Goal: Find specific page/section: Find specific page/section

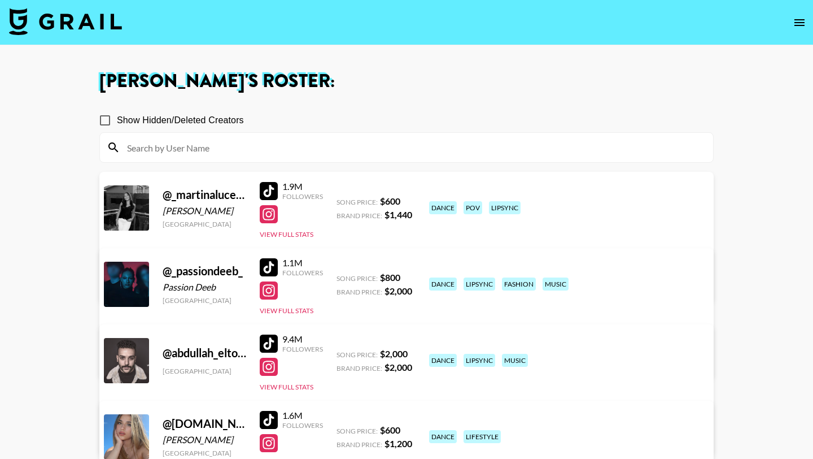
click at [64, 27] on img at bounding box center [65, 21] width 113 height 27
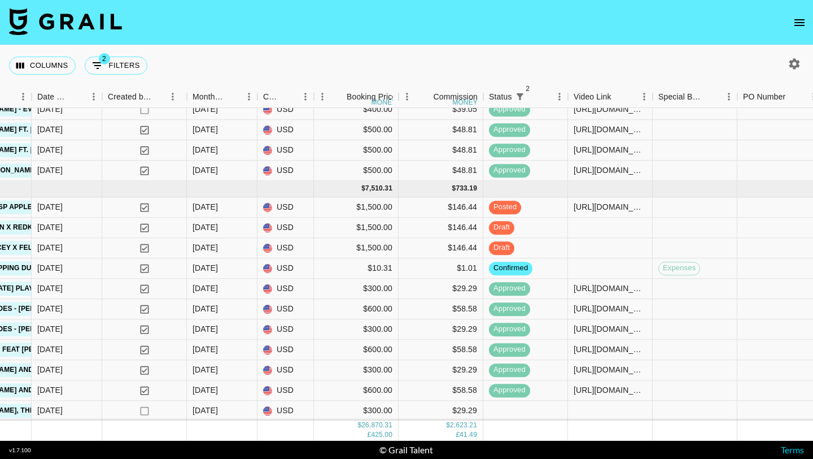
scroll to position [773, 601]
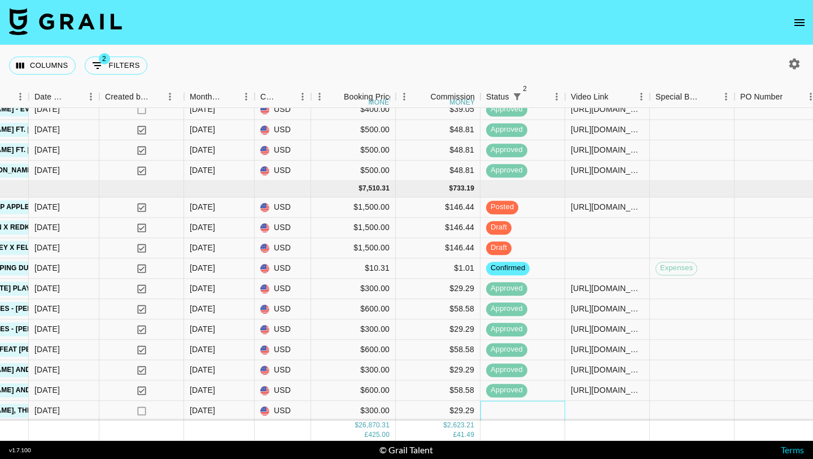
click at [509, 413] on div at bounding box center [523, 411] width 85 height 20
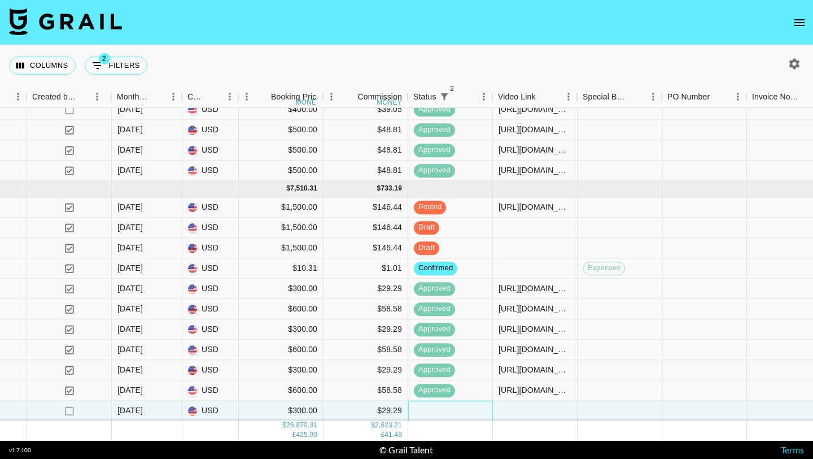
scroll to position [773, 686]
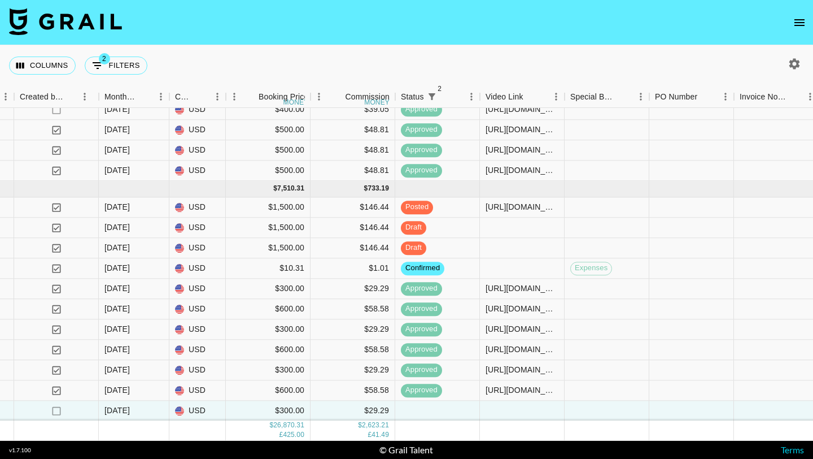
click at [793, 19] on button "open drawer" at bounding box center [800, 22] width 23 height 23
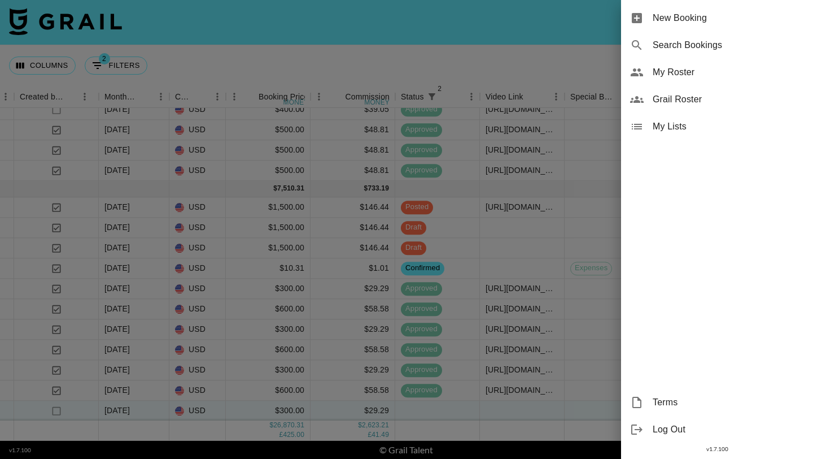
click at [702, 68] on span "My Roster" at bounding box center [728, 73] width 151 height 14
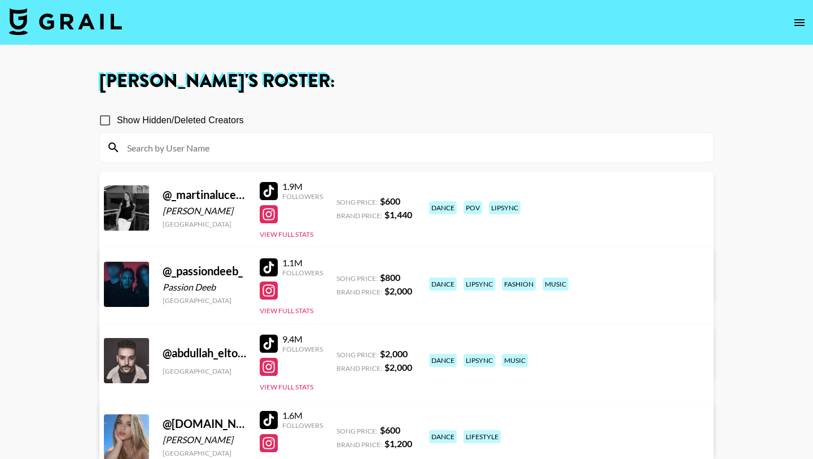
click at [325, 154] on input at bounding box center [413, 147] width 586 height 18
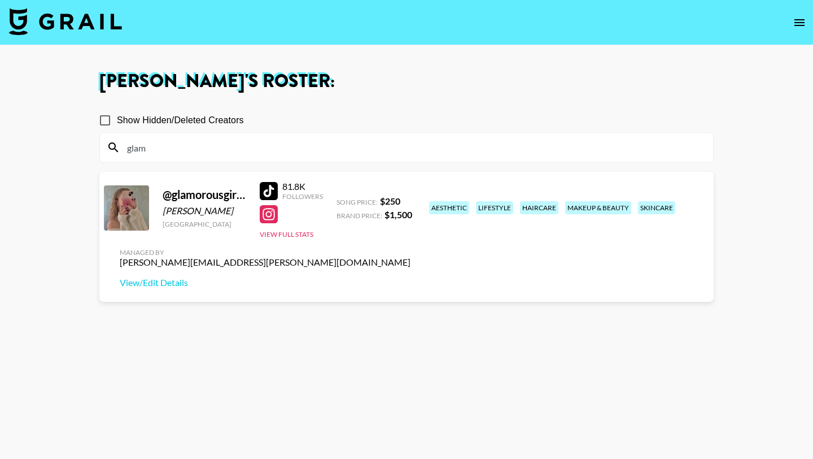
type input "glam"
click at [272, 194] on div at bounding box center [269, 191] width 18 height 18
click at [237, 151] on input "glam" at bounding box center [413, 147] width 586 height 18
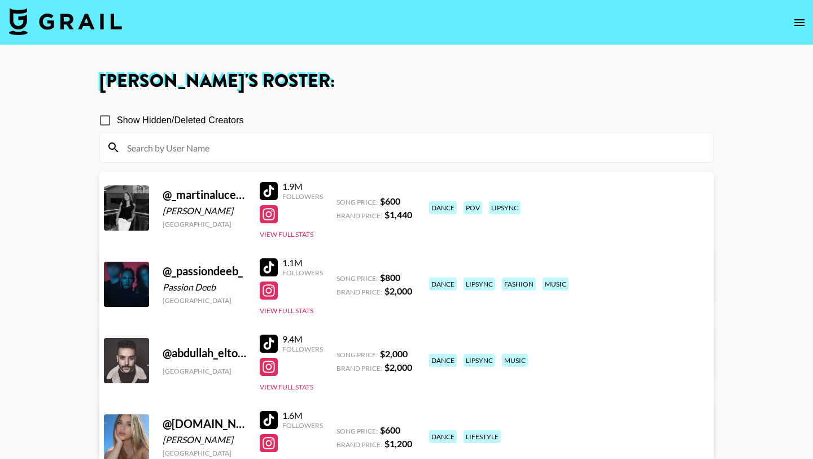
click at [269, 265] on div at bounding box center [269, 267] width 18 height 18
click at [287, 141] on input at bounding box center [413, 147] width 586 height 18
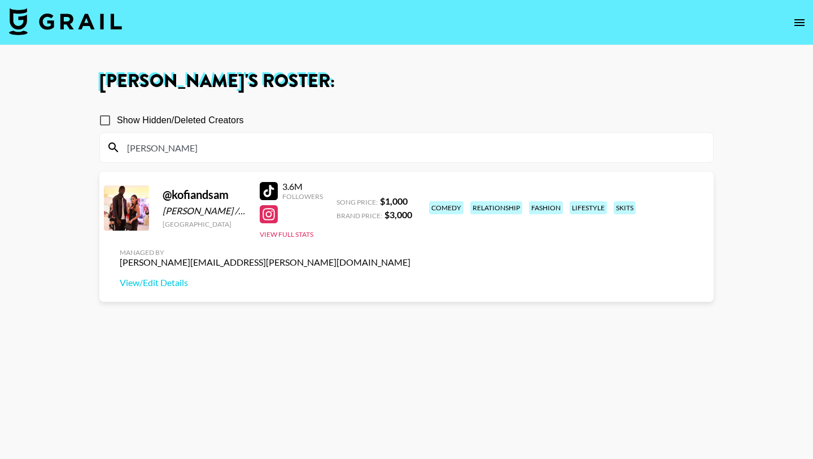
type input "[PERSON_NAME]"
click at [265, 189] on div at bounding box center [269, 191] width 18 height 18
click at [267, 212] on div at bounding box center [269, 214] width 18 height 18
click at [262, 149] on input "[PERSON_NAME]" at bounding box center [413, 147] width 586 height 18
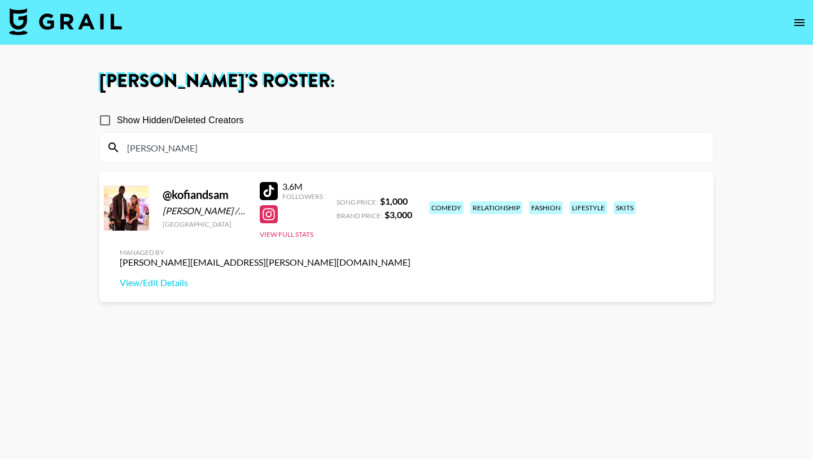
click at [262, 149] on input "[PERSON_NAME]" at bounding box center [413, 147] width 586 height 18
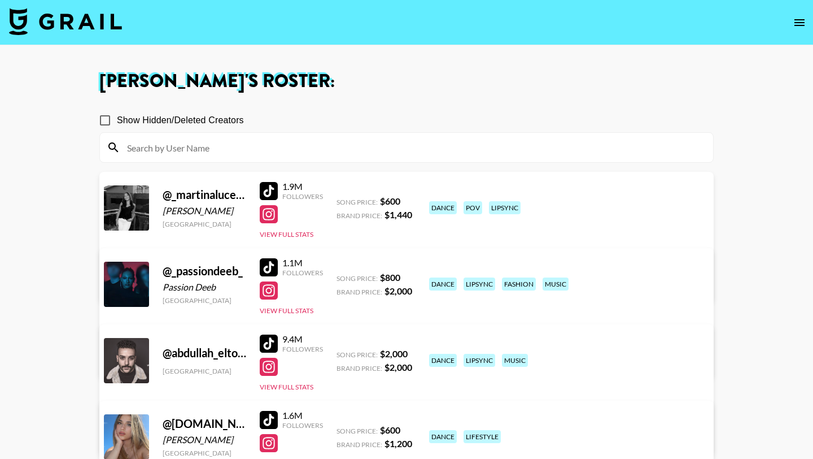
click at [278, 145] on input at bounding box center [413, 147] width 586 height 18
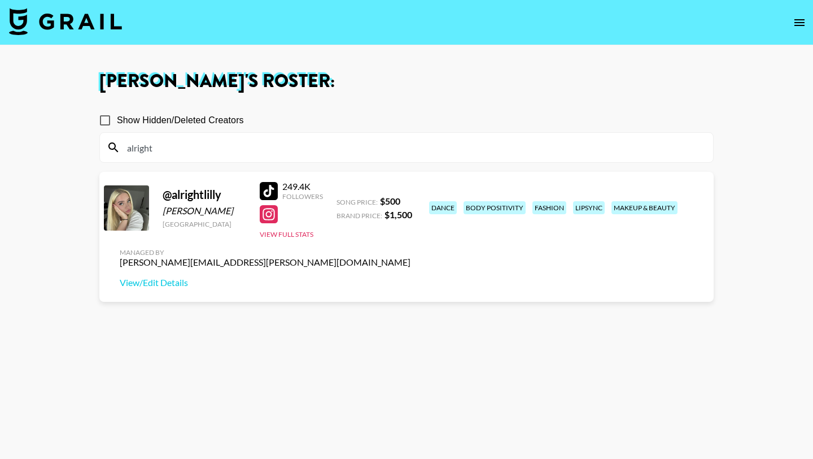
click at [272, 215] on div at bounding box center [269, 214] width 18 height 18
click at [190, 147] on input "alright" at bounding box center [413, 147] width 586 height 18
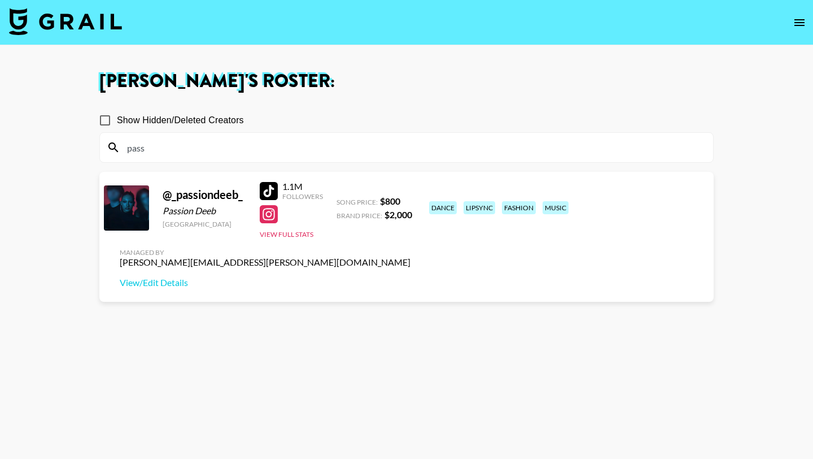
type input "pass"
click at [274, 215] on div at bounding box center [269, 214] width 18 height 18
click at [278, 153] on input "pass" at bounding box center [413, 147] width 586 height 18
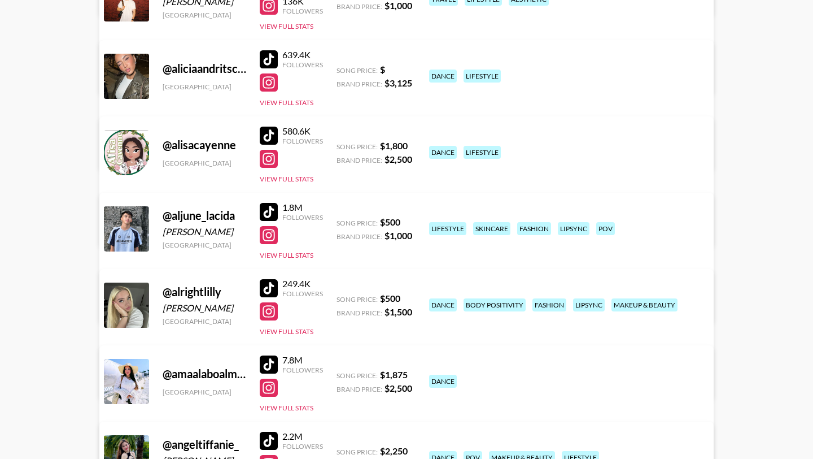
scroll to position [554, 0]
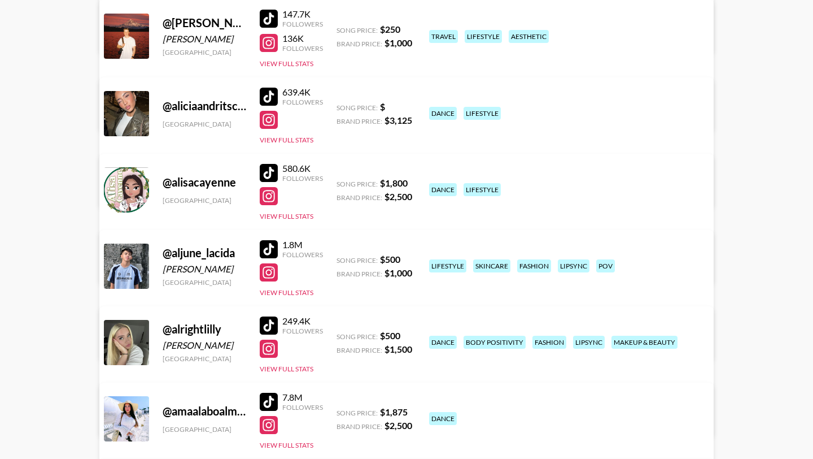
click at [271, 121] on div at bounding box center [269, 120] width 18 height 18
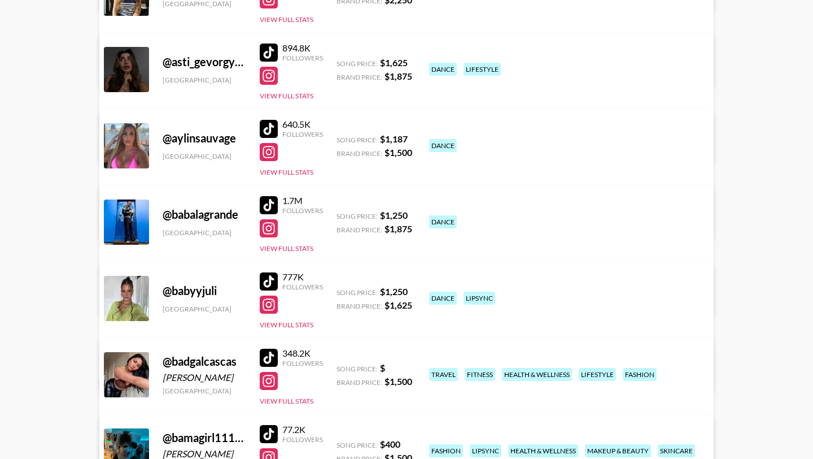
scroll to position [1286, 0]
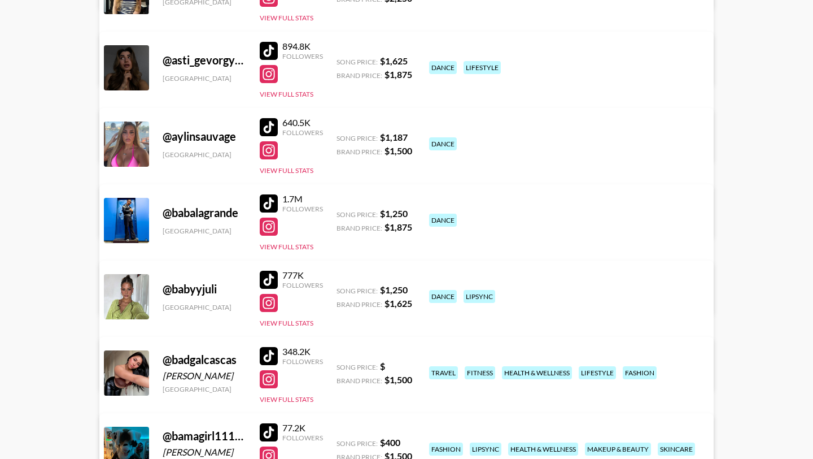
click at [270, 377] on div at bounding box center [269, 379] width 18 height 18
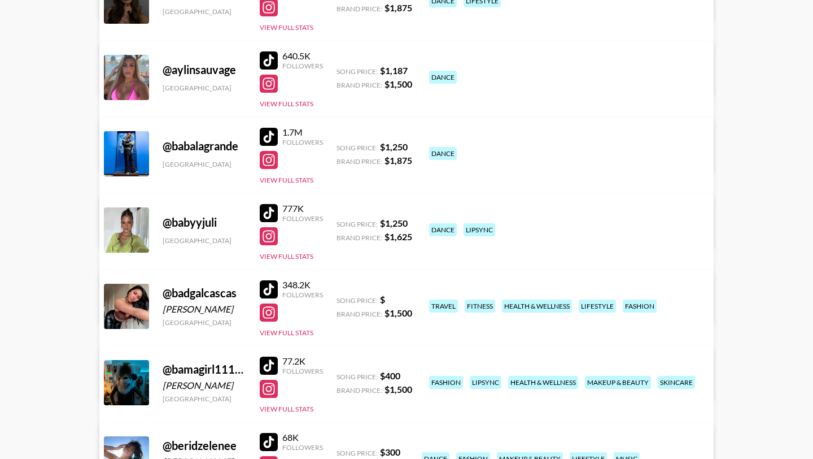
scroll to position [1353, 0]
click at [272, 388] on div at bounding box center [269, 388] width 18 height 18
click at [269, 368] on div at bounding box center [269, 365] width 18 height 18
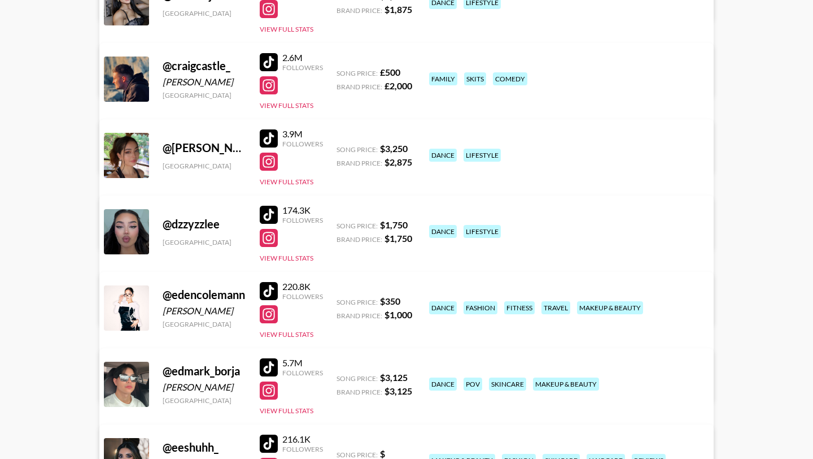
scroll to position [2572, 0]
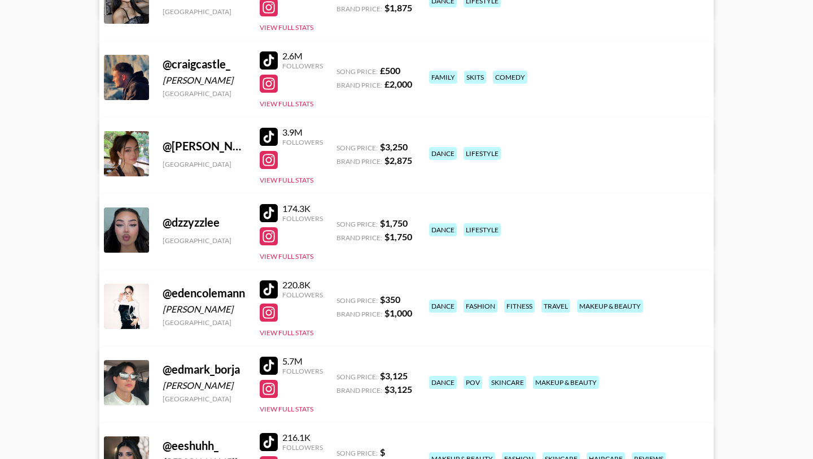
click at [269, 233] on div at bounding box center [269, 236] width 18 height 18
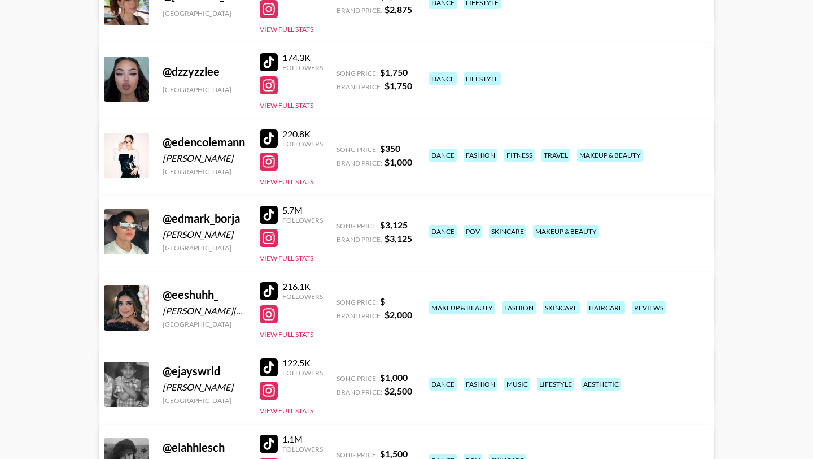
scroll to position [2724, 0]
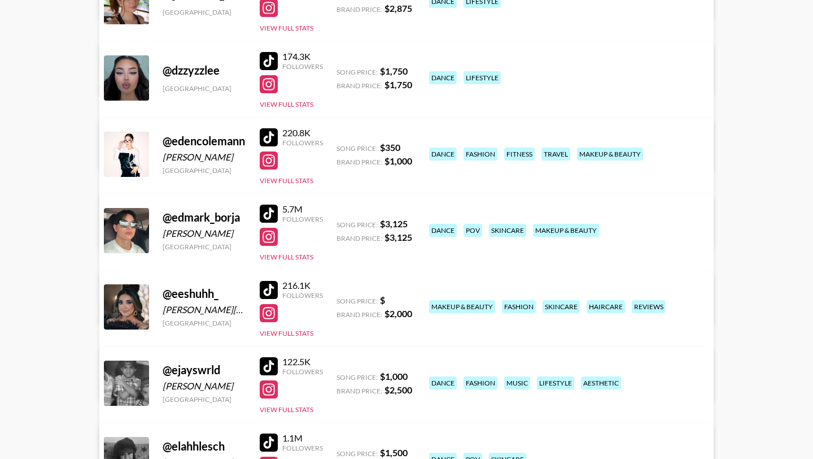
click at [269, 160] on div at bounding box center [269, 160] width 18 height 18
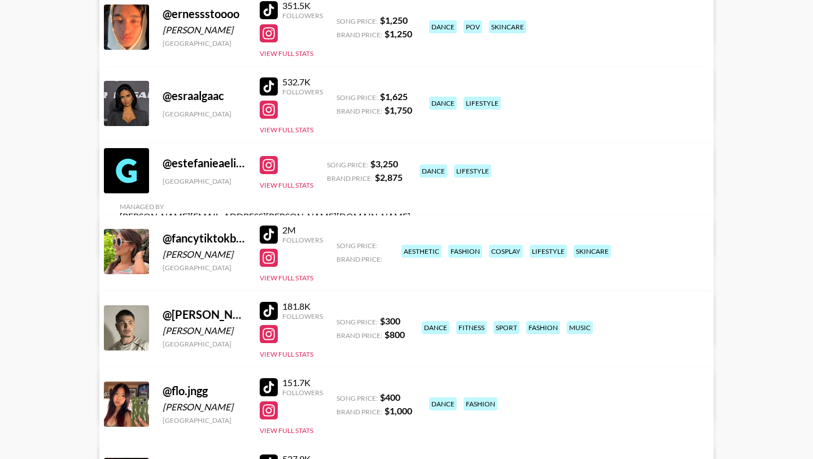
scroll to position [3605, 0]
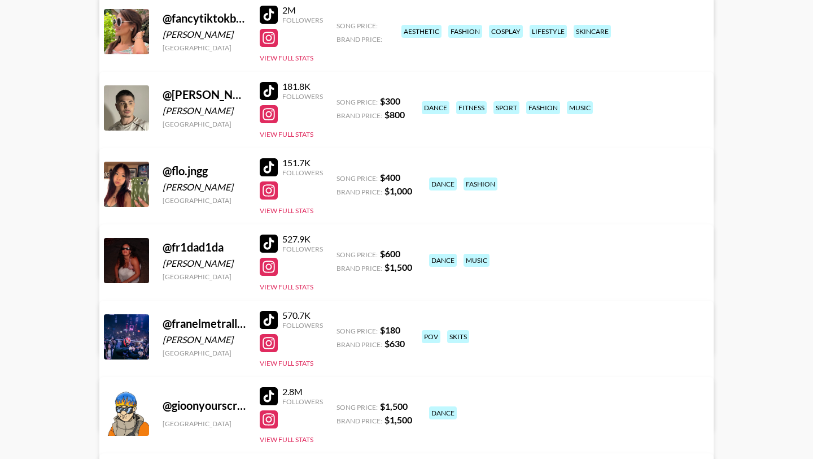
click at [267, 192] on div at bounding box center [269, 190] width 18 height 18
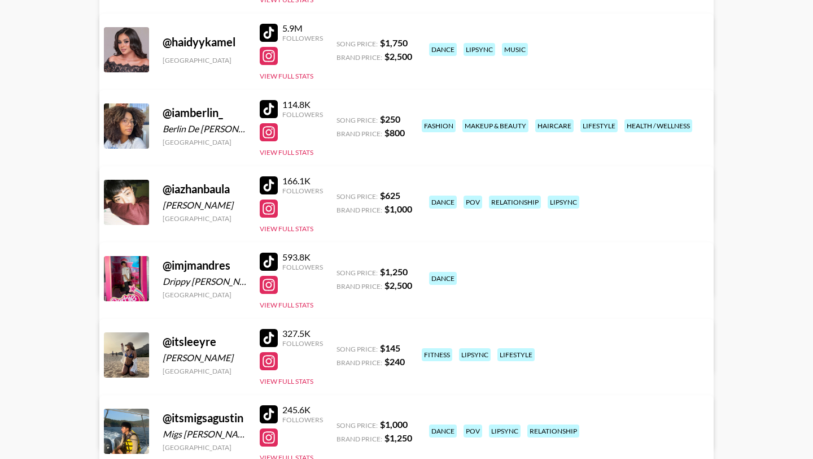
scroll to position [4274, 0]
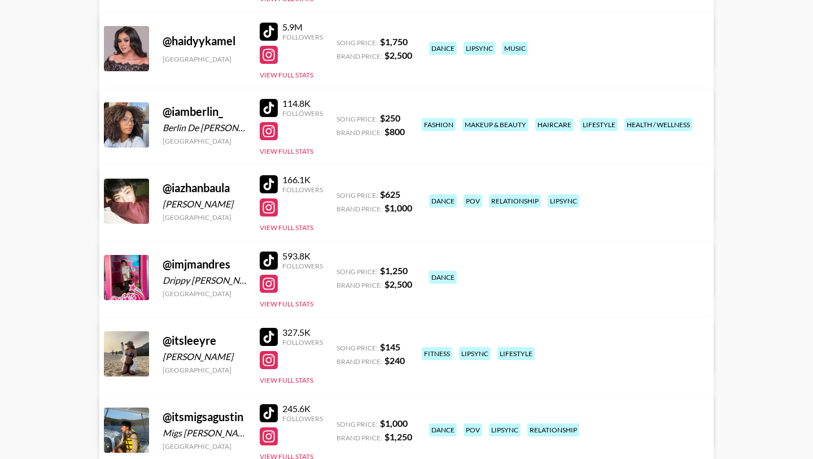
click at [268, 129] on div at bounding box center [269, 131] width 18 height 18
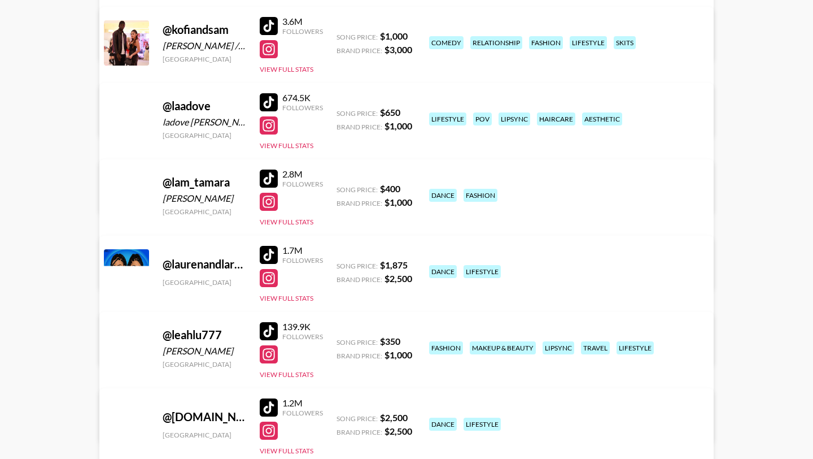
scroll to position [6037, 0]
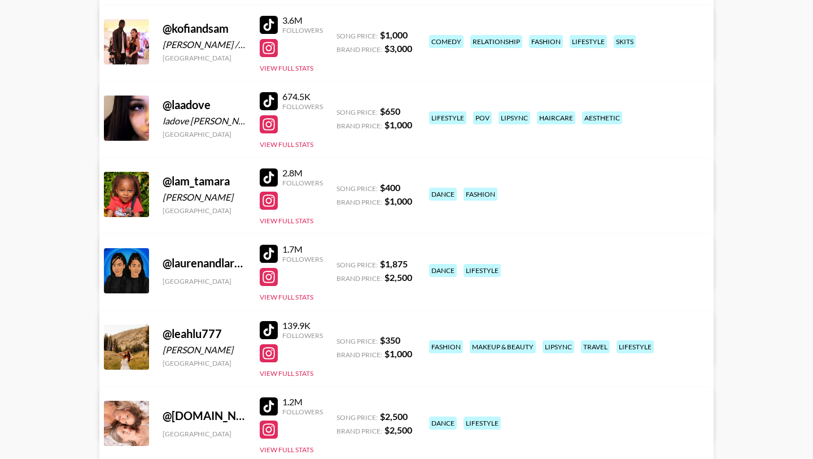
click at [264, 136] on div "674.5K Followers View Full Stats" at bounding box center [291, 117] width 63 height 63
click at [267, 123] on div at bounding box center [269, 124] width 18 height 18
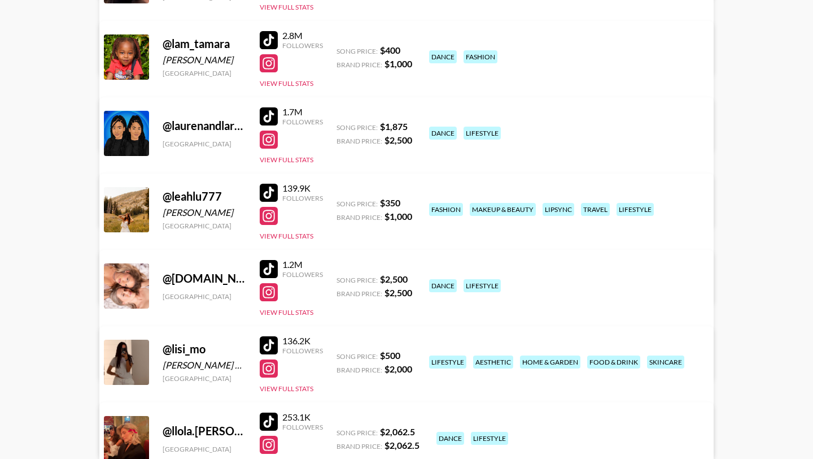
scroll to position [6176, 0]
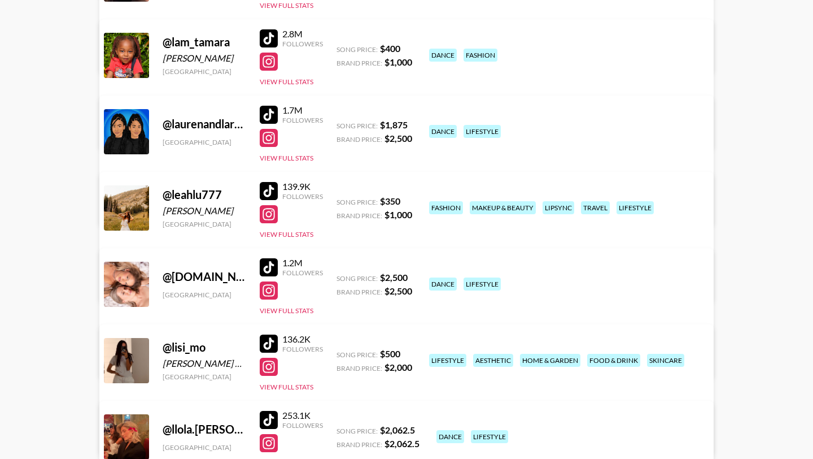
click at [273, 212] on div at bounding box center [269, 214] width 18 height 18
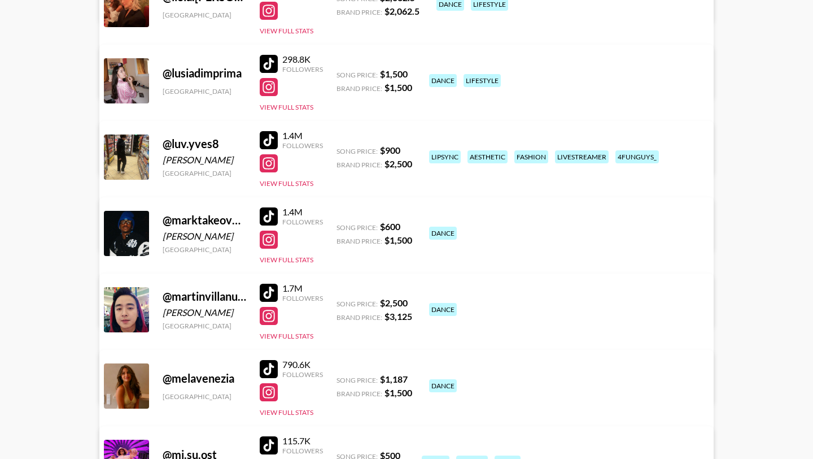
scroll to position [6610, 0]
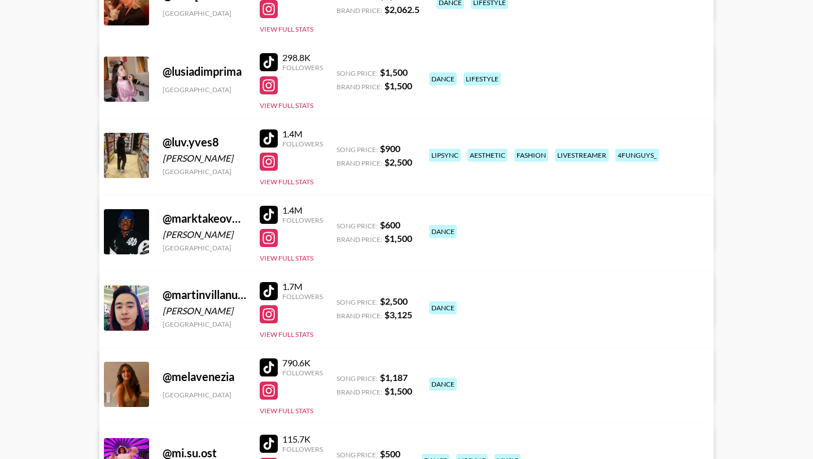
click at [272, 163] on div at bounding box center [269, 162] width 18 height 18
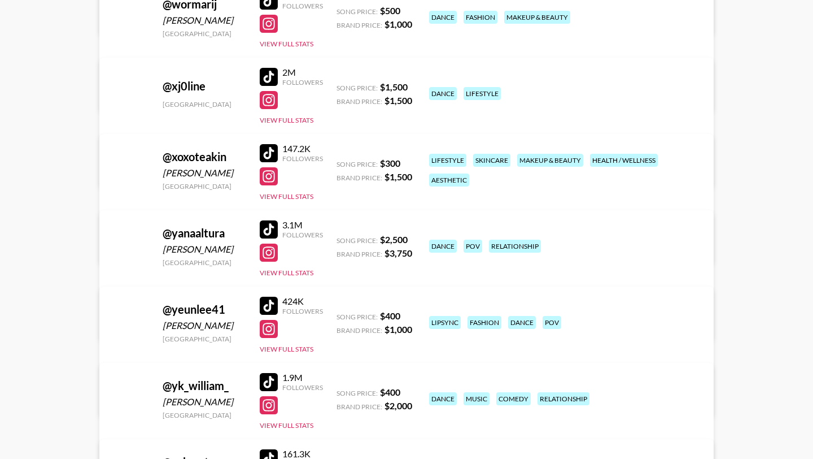
scroll to position [9928, 0]
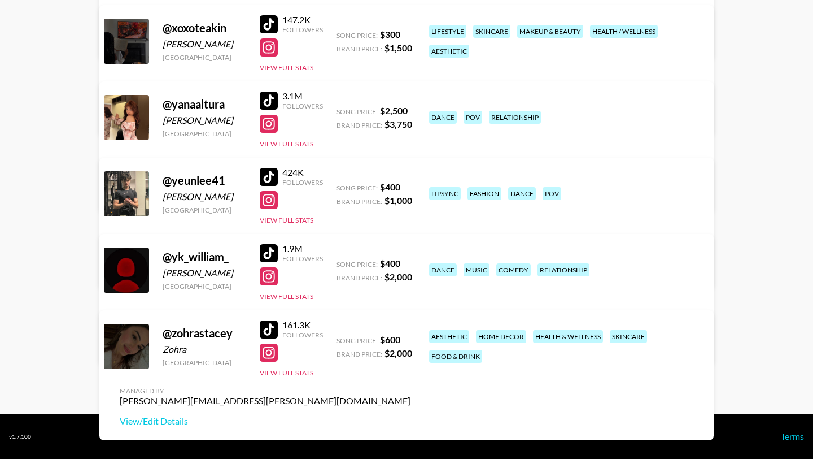
click at [271, 203] on div at bounding box center [269, 200] width 18 height 18
